Goal: Task Accomplishment & Management: Manage account settings

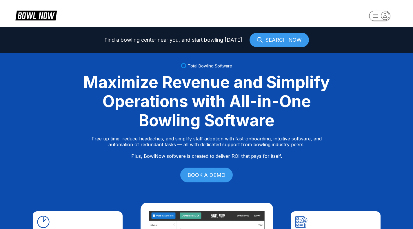
click at [379, 14] on rect "button" at bounding box center [379, 16] width 21 height 10
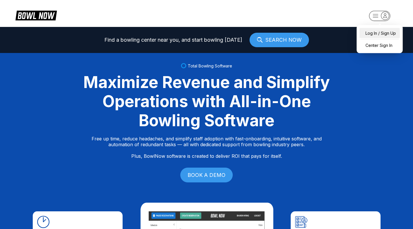
click at [371, 34] on div "Log In / Sign Up" at bounding box center [379, 33] width 40 height 10
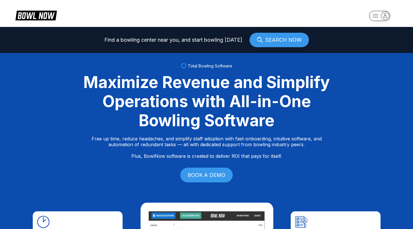
select select "**"
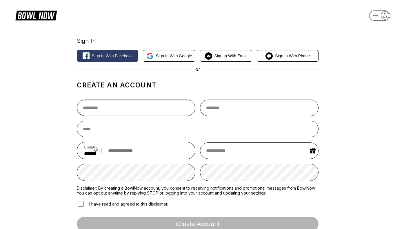
click at [148, 107] on input "text" at bounding box center [136, 108] width 118 height 17
click at [171, 56] on span "Sign in with Google" at bounding box center [174, 56] width 36 height 5
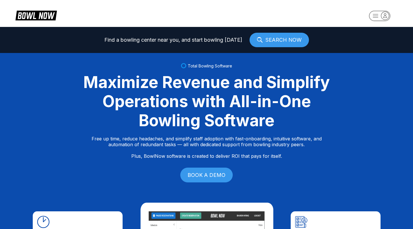
click at [377, 17] on rect "button" at bounding box center [379, 16] width 21 height 10
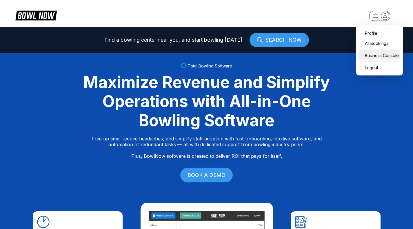
click at [372, 53] on div "Business Console" at bounding box center [379, 55] width 41 height 10
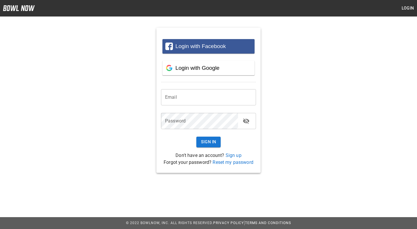
click at [195, 97] on input "email" at bounding box center [208, 97] width 95 height 16
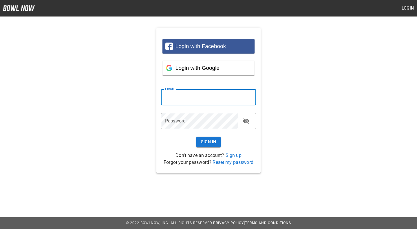
click at [256, 97] on div at bounding box center [256, 97] width 0 height 0
type input "**********"
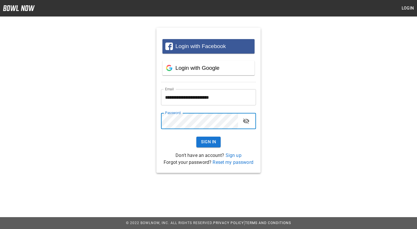
click at [196, 137] on button "Sign In" at bounding box center [208, 142] width 25 height 11
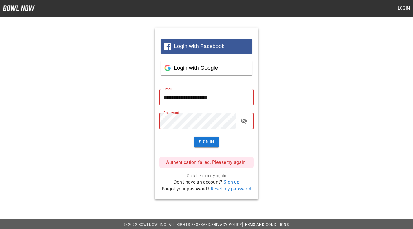
click at [227, 190] on link "Reset my password" at bounding box center [230, 189] width 41 height 6
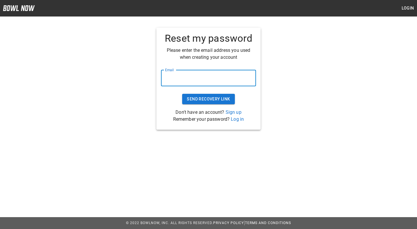
click at [194, 80] on input "email" at bounding box center [208, 78] width 95 height 16
type input "**********"
click at [182, 94] on button "Send Recovery Link" at bounding box center [208, 99] width 52 height 11
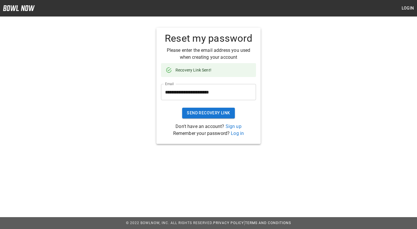
click at [236, 134] on link "Log in" at bounding box center [237, 134] width 13 height 6
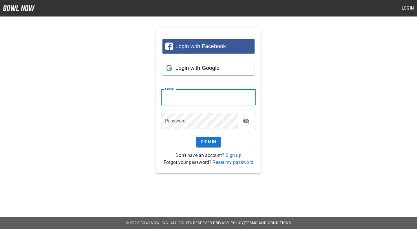
click at [203, 104] on input "email" at bounding box center [208, 97] width 95 height 16
click at [251, 99] on input "email" at bounding box center [208, 97] width 95 height 16
click at [256, 97] on div at bounding box center [256, 97] width 0 height 0
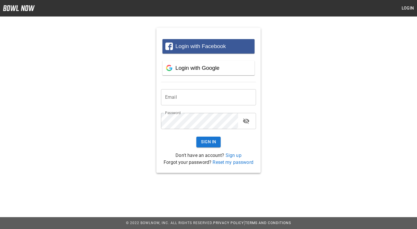
type input "**********"
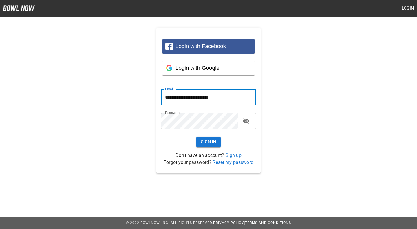
click at [207, 140] on button "Sign In" at bounding box center [208, 142] width 25 height 11
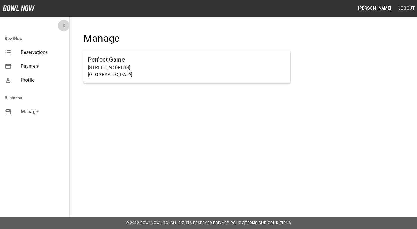
click at [65, 23] on icon "mailbox folders" at bounding box center [63, 25] width 7 height 7
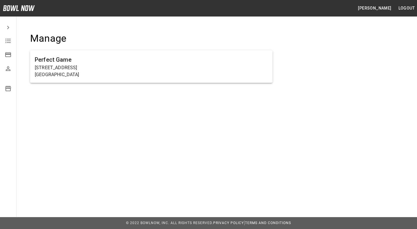
click at [7, 26] on icon "mailbox folders" at bounding box center [8, 27] width 7 height 7
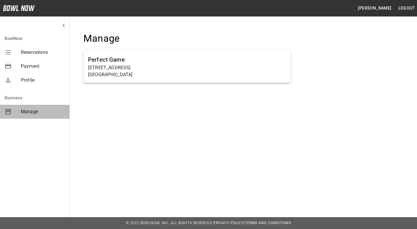
click at [34, 114] on span "Manage" at bounding box center [43, 111] width 44 height 7
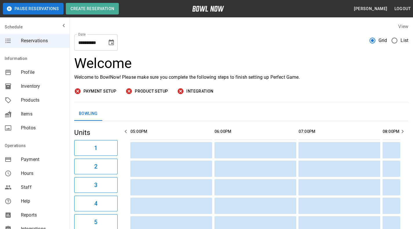
drag, startPoint x: 30, startPoint y: 165, endPoint x: 27, endPoint y: 187, distance: 21.9
click at [27, 187] on span "Staff" at bounding box center [43, 187] width 44 height 7
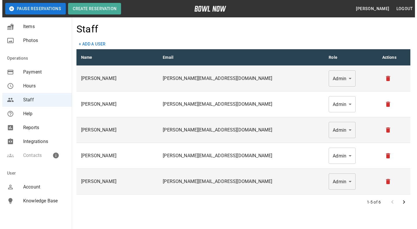
scroll to position [93, 0]
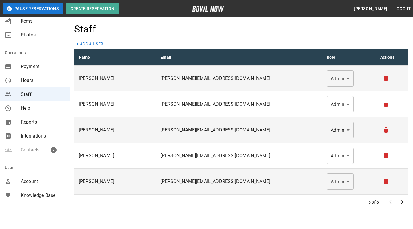
click at [23, 122] on span "Reports" at bounding box center [43, 122] width 44 height 7
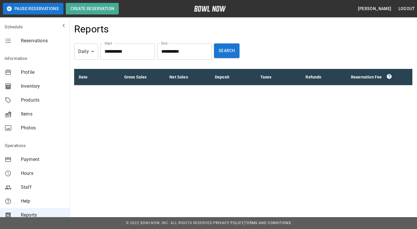
click at [31, 129] on span "Photos" at bounding box center [43, 127] width 44 height 7
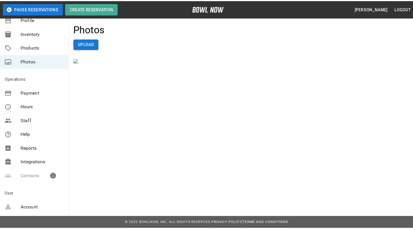
scroll to position [84, 0]
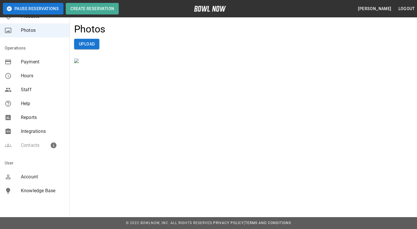
click at [28, 131] on span "Integrations" at bounding box center [43, 131] width 44 height 7
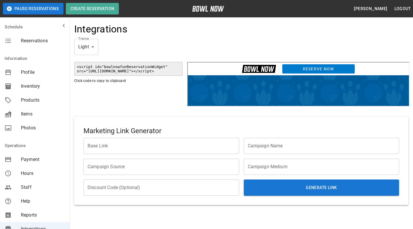
click at [41, 9] on button "Pause Reservations" at bounding box center [33, 9] width 61 height 12
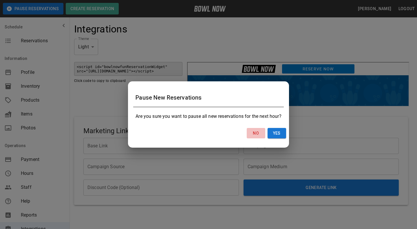
click at [255, 134] on button "No" at bounding box center [256, 133] width 19 height 11
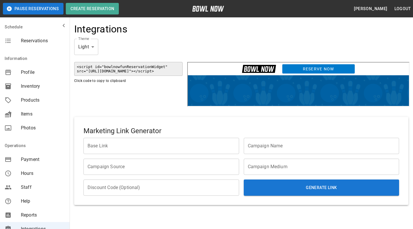
click at [63, 27] on icon "mailbox folders" at bounding box center [64, 25] width 2 height 3
